Goal: Go to known website: Go to known website

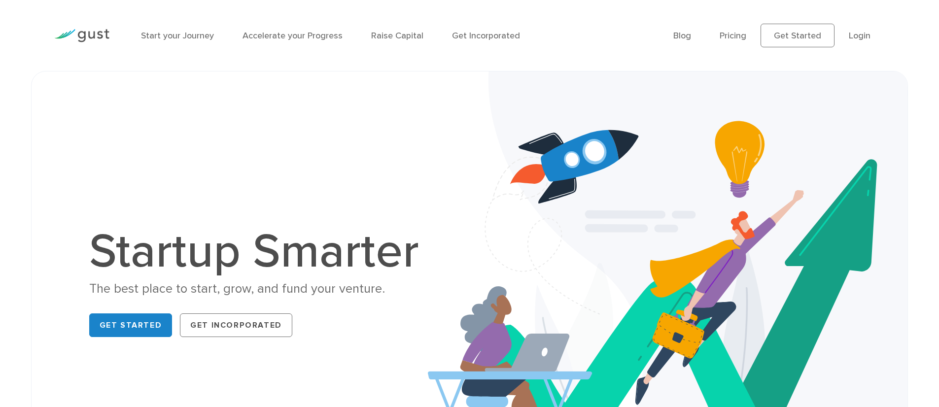
click at [856, 42] on li "Login" at bounding box center [860, 35] width 22 height 13
click at [818, 33] on link "Get Started" at bounding box center [798, 36] width 74 height 24
click at [856, 44] on ul "Blog FAQ Pricing Get Started Login Login" at bounding box center [779, 36] width 212 height 24
click at [864, 35] on link "Login" at bounding box center [860, 36] width 22 height 10
